Goal: Transaction & Acquisition: Download file/media

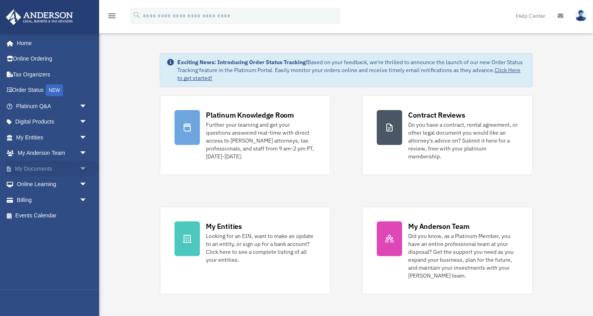
click at [27, 167] on link "My Documents arrow_drop_down" at bounding box center [53, 169] width 94 height 16
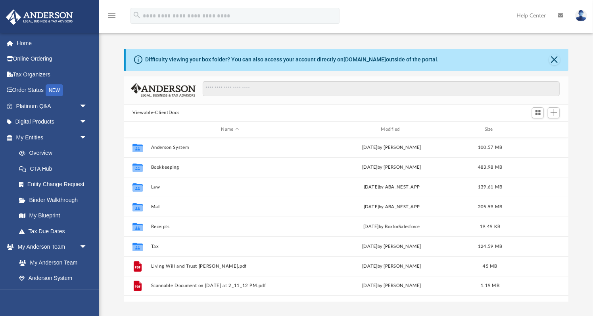
scroll to position [180, 444]
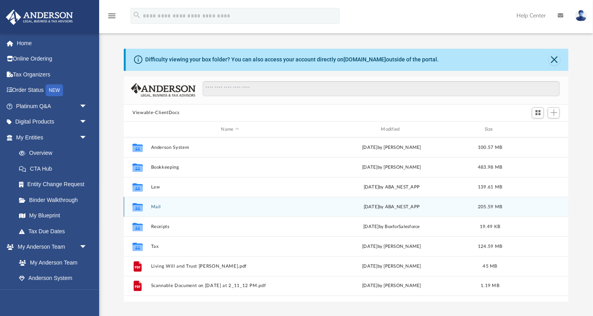
click at [155, 205] on button "Mail" at bounding box center [230, 207] width 158 height 5
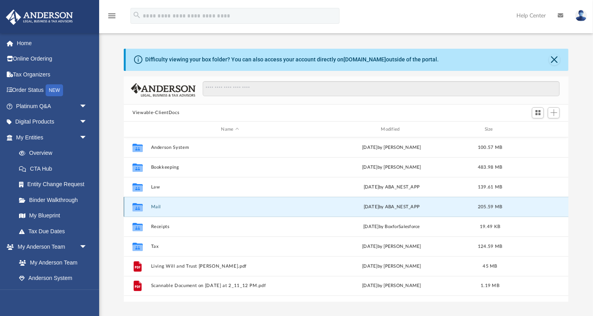
click at [155, 205] on button "Mail" at bounding box center [230, 207] width 158 height 5
click at [155, 207] on button "Mail" at bounding box center [230, 207] width 158 height 5
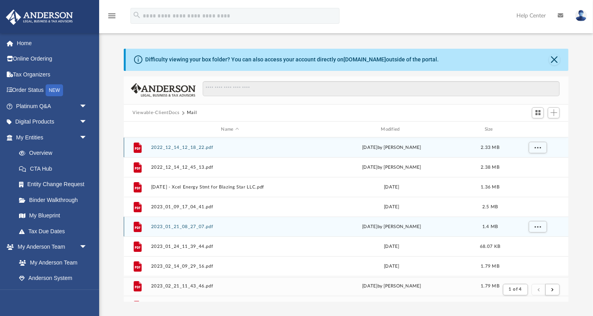
scroll to position [156, 444]
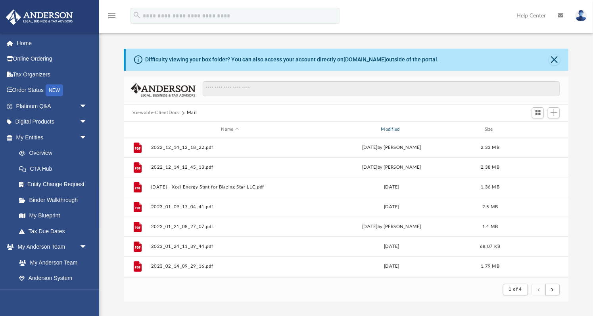
click at [394, 130] on div "Modified" at bounding box center [391, 129] width 158 height 7
click at [393, 126] on div "Modified" at bounding box center [391, 129] width 158 height 7
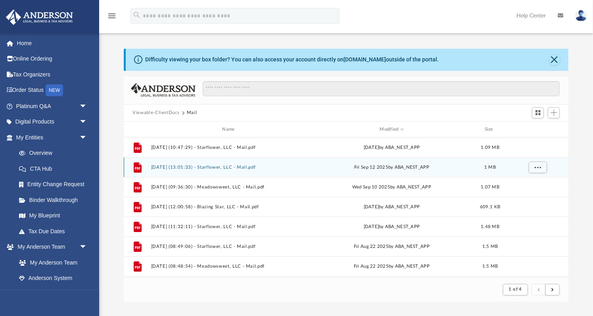
click at [224, 165] on button "2025.09.12 (13:01:33) - Starflower, LLC - Mail.pdf" at bounding box center [230, 167] width 158 height 5
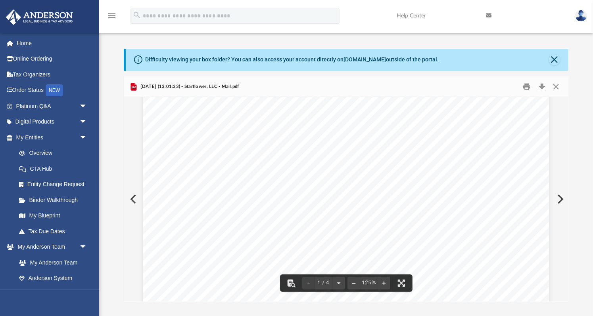
scroll to position [128, 0]
click at [543, 84] on button "Download" at bounding box center [541, 86] width 14 height 12
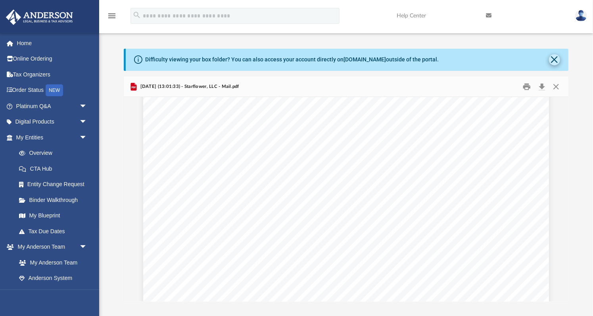
click at [554, 59] on button "Close" at bounding box center [554, 59] width 11 height 11
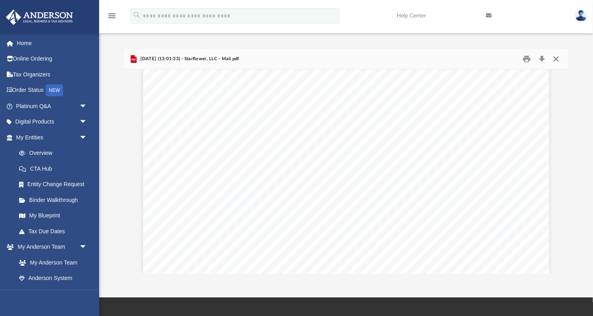
click at [554, 57] on button "Close" at bounding box center [555, 59] width 14 height 12
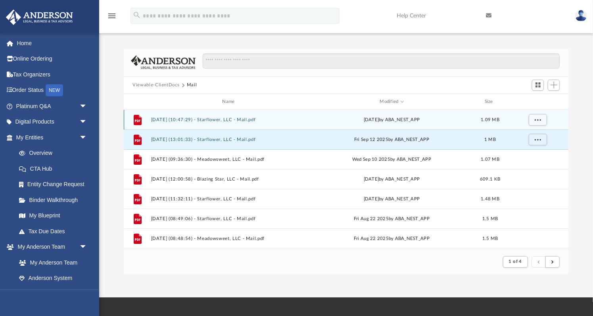
click at [210, 118] on button "2025.09.26 (10:47:29) - Starflower, LLC - Mail.pdf" at bounding box center [230, 119] width 158 height 5
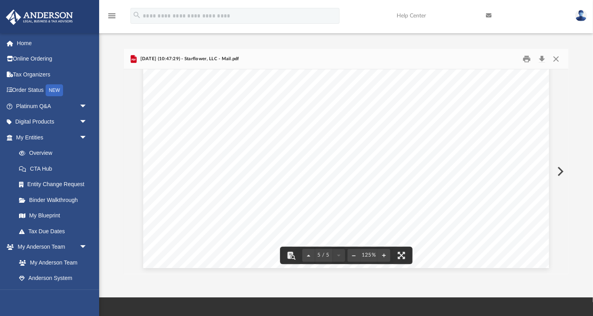
scroll to position [2463, 0]
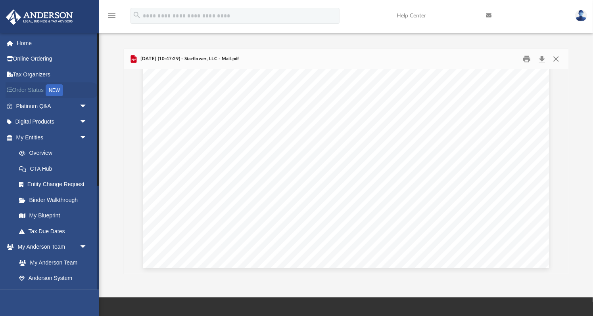
click at [36, 90] on link "Order Status NEW" at bounding box center [53, 90] width 94 height 16
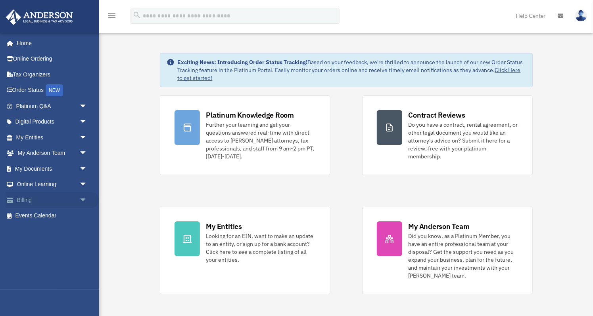
click at [19, 192] on link "Billing arrow_drop_down" at bounding box center [53, 200] width 94 height 16
